Goal: Task Accomplishment & Management: Complete application form

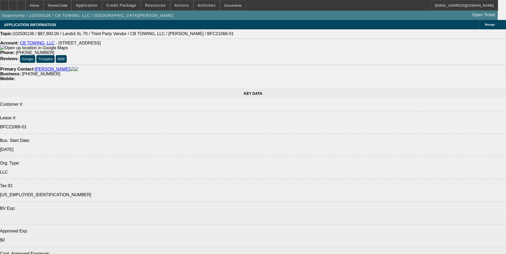
select select "0"
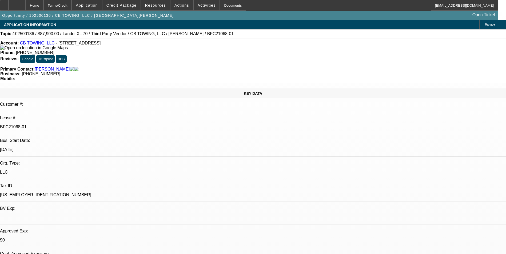
select select "0"
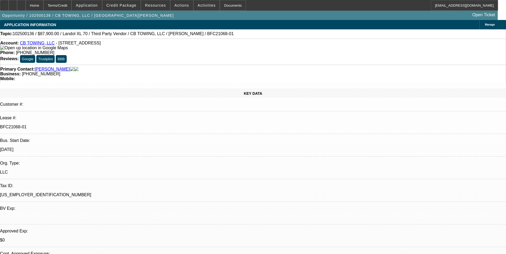
select select "0"
select select "1"
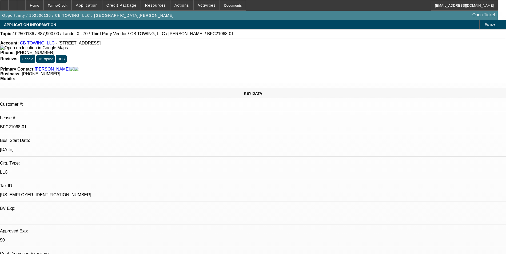
select select "6"
select select "1"
select select "6"
select select "1"
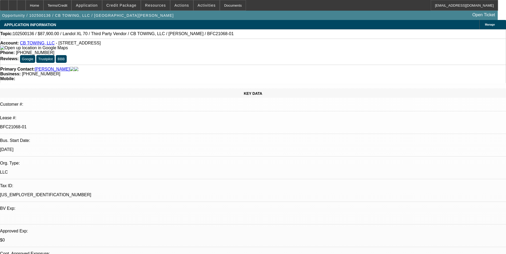
select select "1"
select select "6"
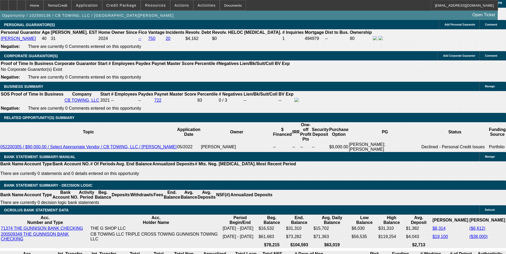
scroll to position [800, 0]
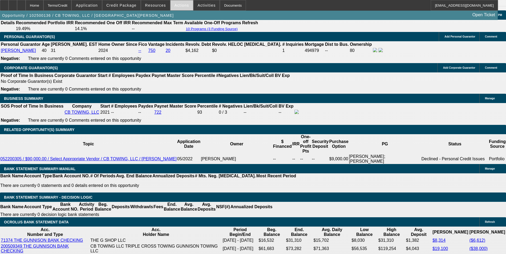
click at [179, 8] on span at bounding box center [181, 5] width 23 height 13
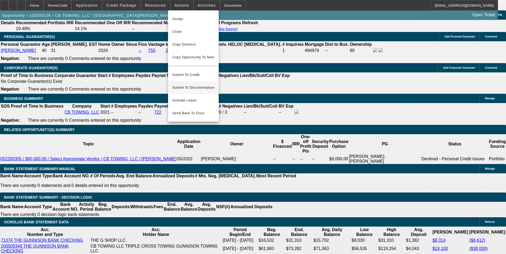
click at [194, 84] on span "Submit To Documentation" at bounding box center [193, 87] width 42 height 6
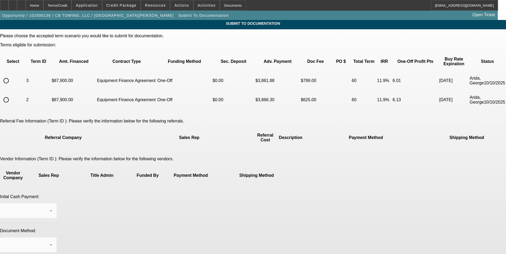
click at [11, 76] on input "radio" at bounding box center [6, 80] width 11 height 11
radio input "true"
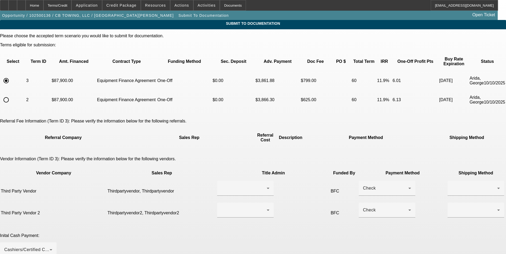
click at [221, 185] on div at bounding box center [243, 188] width 45 height 6
click at [227, 177] on span "Thirdpartyvendor, Thirdpartyvendor" at bounding box center [229, 178] width 54 height 13
click at [229, 207] on div at bounding box center [243, 210] width 45 height 6
click at [231, 200] on span "Thirdpartyvendor2, Thirdpartyvendor2" at bounding box center [229, 202] width 54 height 13
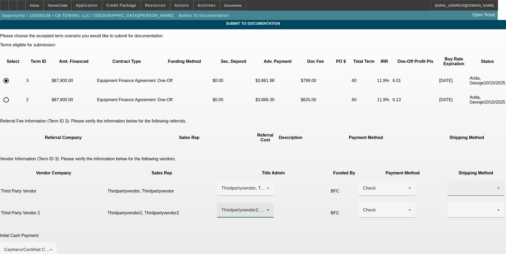
click at [452, 185] on div at bounding box center [474, 188] width 45 height 6
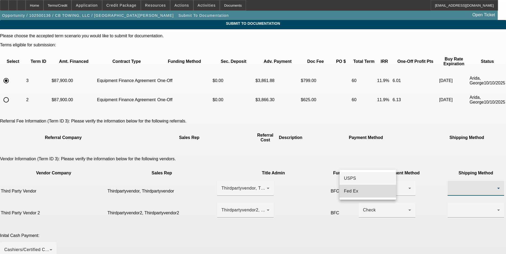
click at [360, 190] on mat-option "Fed Ex" at bounding box center [367, 191] width 57 height 13
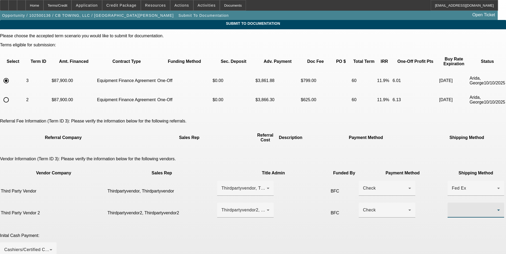
click at [452, 207] on div at bounding box center [474, 210] width 45 height 6
click at [358, 214] on mat-option "Fed Ex" at bounding box center [367, 215] width 57 height 13
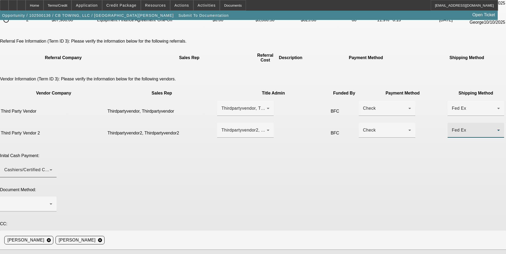
click at [50, 167] on div "Cashiers/Certified Check" at bounding box center [26, 170] width 45 height 6
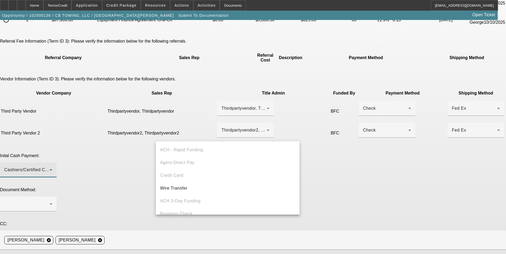
scroll to position [18, 0]
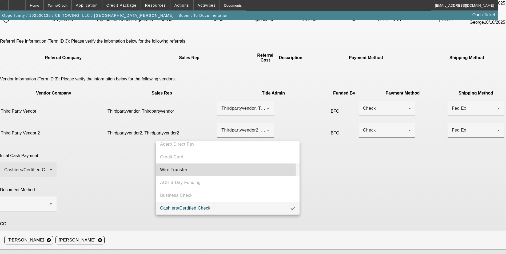
click at [185, 171] on span "Wire Transfer" at bounding box center [173, 170] width 27 height 6
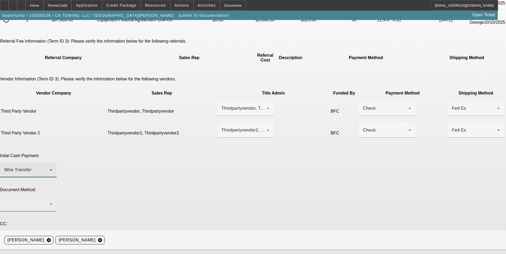
click at [50, 201] on div at bounding box center [26, 204] width 45 height 6
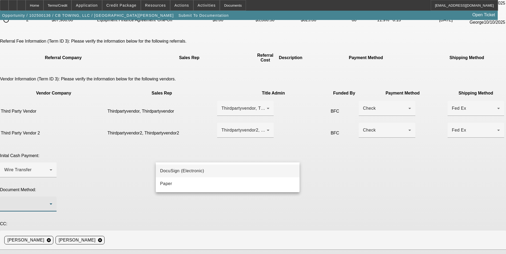
click at [175, 169] on span "DocuSign (Electronic)" at bounding box center [182, 171] width 44 height 6
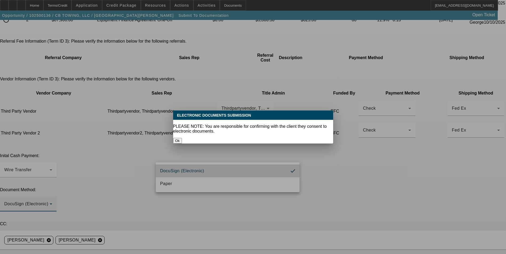
scroll to position [0, 0]
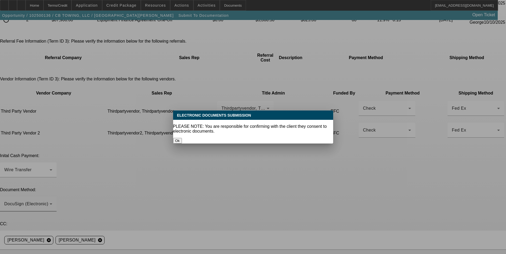
drag, startPoint x: 256, startPoint y: 132, endPoint x: 241, endPoint y: 159, distance: 30.4
click at [182, 138] on button "Ok" at bounding box center [177, 141] width 9 height 6
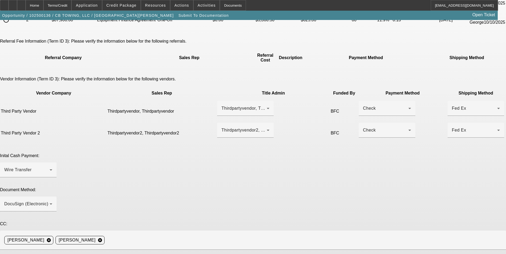
type textarea "[PERSON_NAME], I spoke with [PERSON_NAME] and he has two businesses, he is goin…"
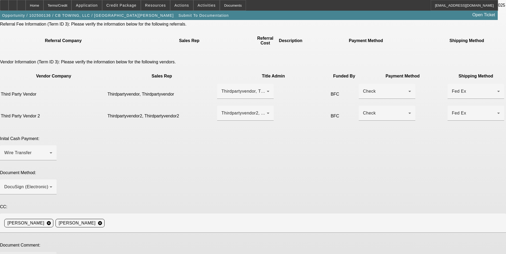
scroll to position [106, 0]
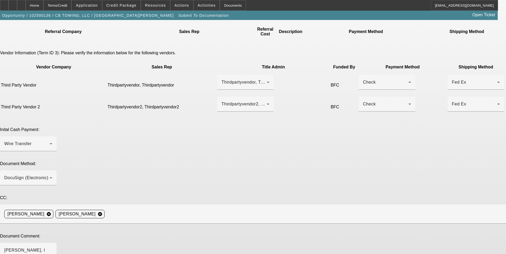
type textarea "raised payment"
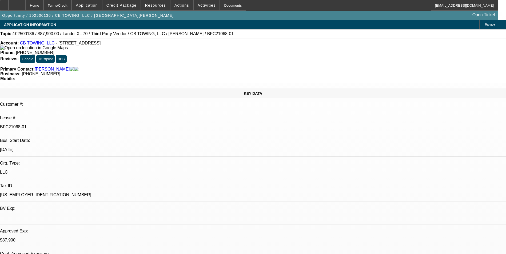
select select "0"
select select "6"
select select "0"
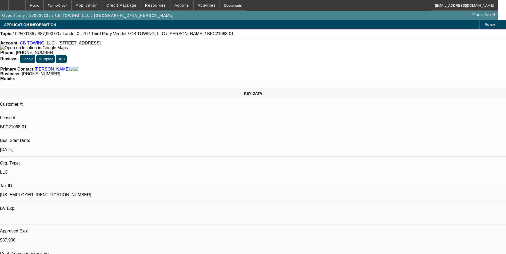
select select "0"
select select "6"
select select "0"
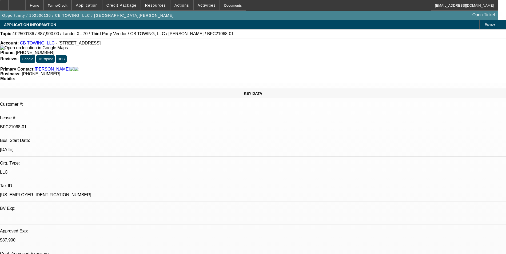
select select "0"
select select "6"
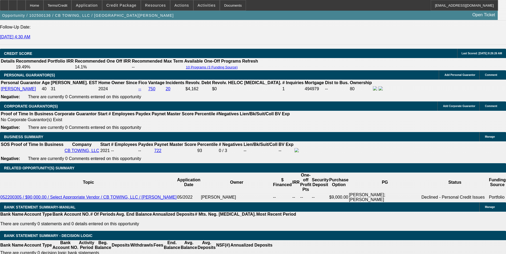
scroll to position [818, 0]
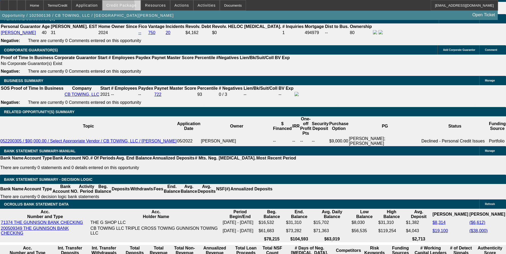
click at [123, 8] on span at bounding box center [121, 5] width 38 height 13
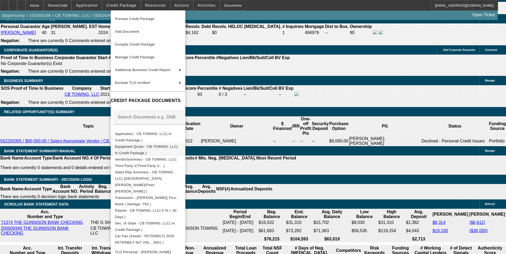
click at [159, 149] on span "Equipment Quote - CB TOWING, LLC( In Credit Package )" at bounding box center [146, 150] width 63 height 10
